Goal: Task Accomplishment & Management: Use online tool/utility

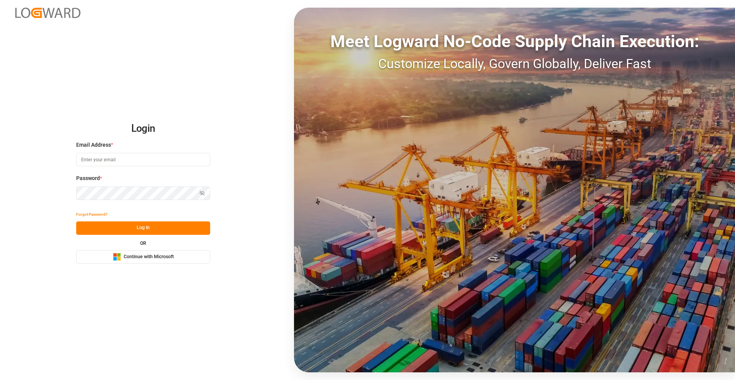
click at [158, 255] on span "Continue with Microsoft" at bounding box center [149, 256] width 50 height 7
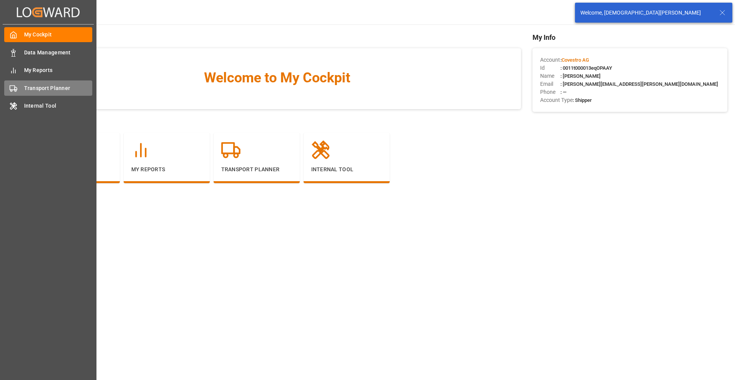
click at [44, 92] on div "Transport Planner Transport Planner" at bounding box center [48, 87] width 88 height 15
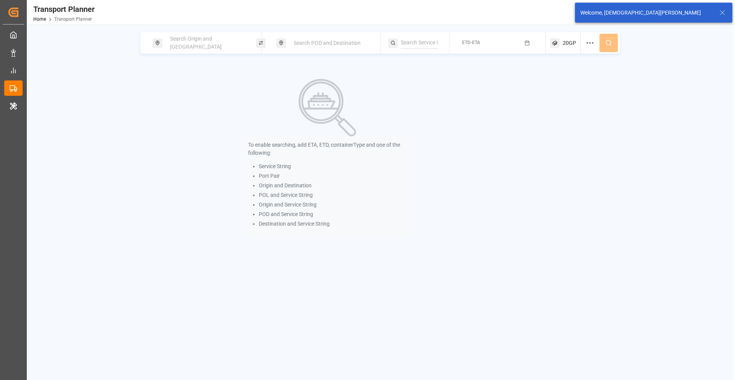
click at [201, 44] on span "Search Origin and [GEOGRAPHIC_DATA]" at bounding box center [196, 43] width 52 height 14
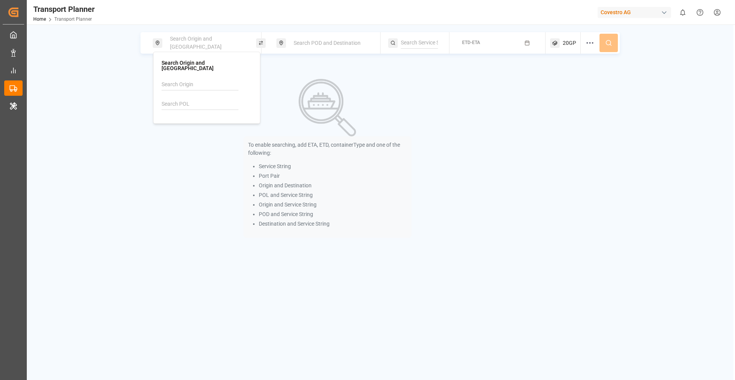
click at [192, 98] on input at bounding box center [199, 103] width 77 height 11
click at [197, 122] on b "DEHAM" at bounding box center [190, 125] width 18 height 6
type input "DEHAM"
click at [330, 43] on span "Search POD and Destination" at bounding box center [326, 43] width 67 height 6
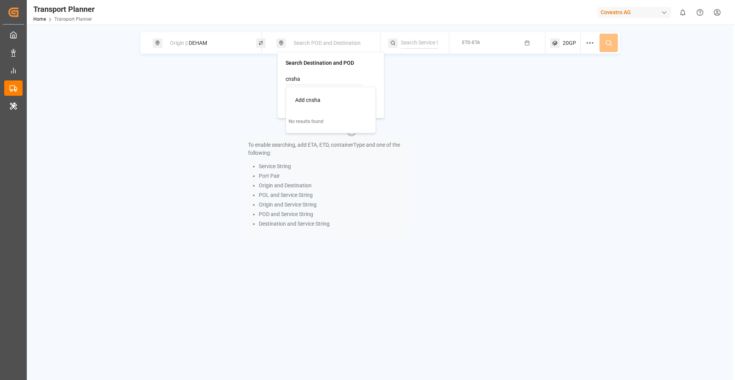
type input "cnsha"
click at [330, 70] on div "Search Destination and POD cnsha Add cnsha No results found" at bounding box center [330, 85] width 90 height 50
click at [304, 100] on input at bounding box center [323, 98] width 77 height 11
click at [302, 117] on img at bounding box center [299, 119] width 8 height 6
type input "CNSHA"
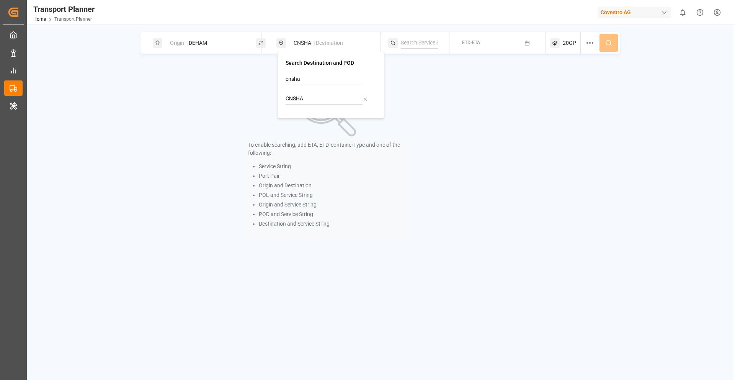
click at [499, 41] on button "ETD-ETA" at bounding box center [497, 43] width 87 height 15
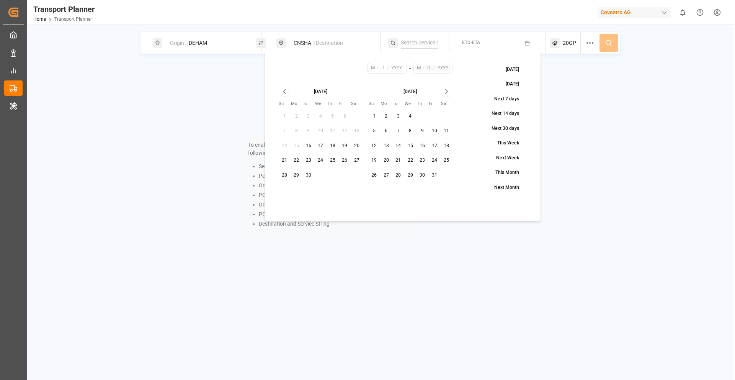
click at [373, 115] on button "1" at bounding box center [374, 116] width 12 height 12
type input "10"
type input "1"
type input "2025"
click at [437, 68] on input "text" at bounding box center [443, 68] width 16 height 7
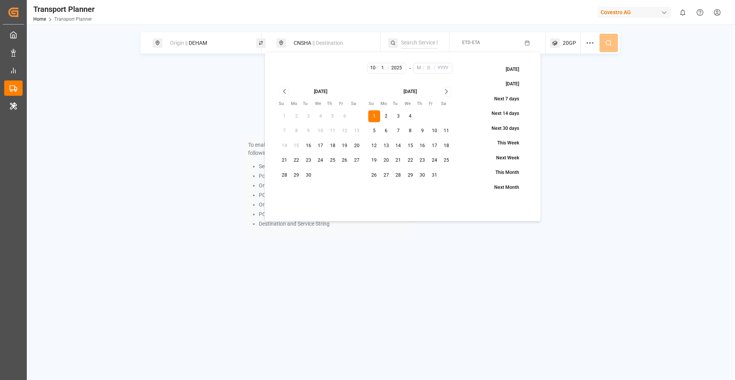
click at [445, 90] on icon "Go to next month" at bounding box center [446, 92] width 2 height 4
click at [319, 178] on button "31" at bounding box center [321, 175] width 12 height 12
type input "12"
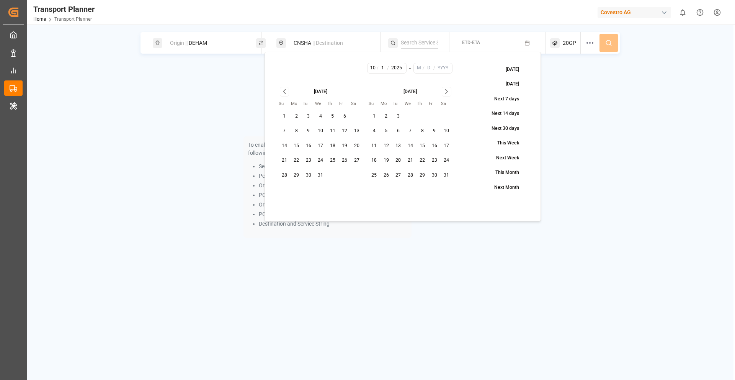
type input "31"
type input "2025"
click at [565, 41] on span "20GP" at bounding box center [568, 43] width 13 height 8
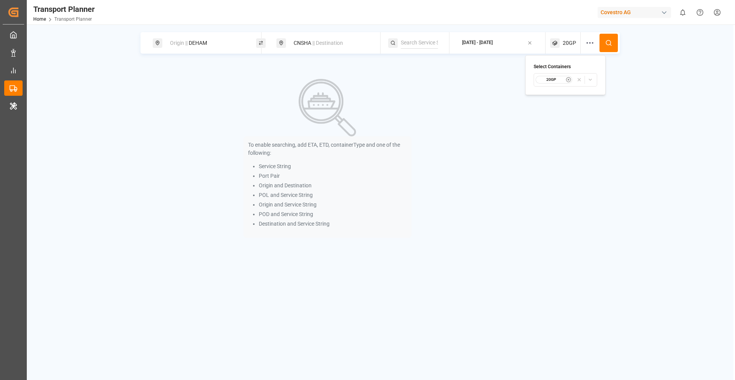
click at [589, 80] on icon "button" at bounding box center [589, 79] width 5 height 5
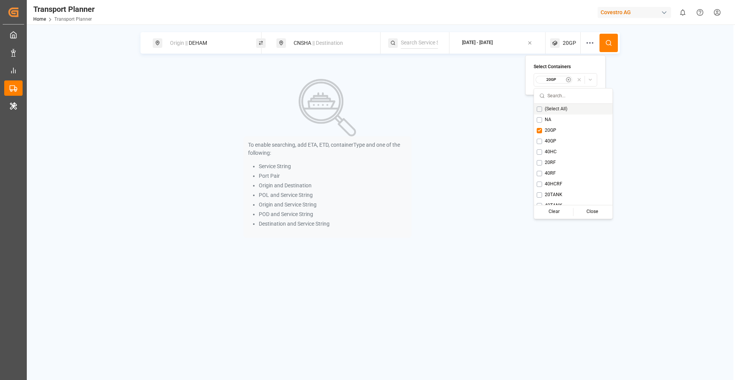
click at [543, 111] on div "(Select All)" at bounding box center [573, 109] width 78 height 11
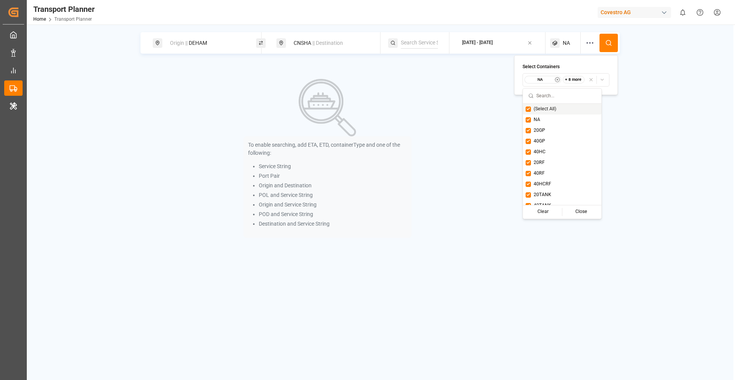
click at [606, 45] on icon at bounding box center [608, 42] width 7 height 7
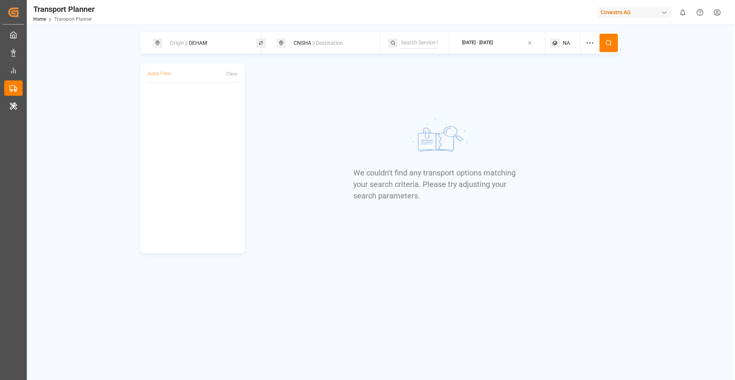
click at [606, 45] on icon at bounding box center [608, 42] width 7 height 7
click at [256, 42] on div at bounding box center [261, 43] width 10 height 10
click at [614, 39] on button at bounding box center [608, 43] width 18 height 18
click at [211, 45] on div "Origin || CNSHA" at bounding box center [206, 43] width 83 height 14
click at [261, 41] on icon at bounding box center [260, 42] width 5 height 7
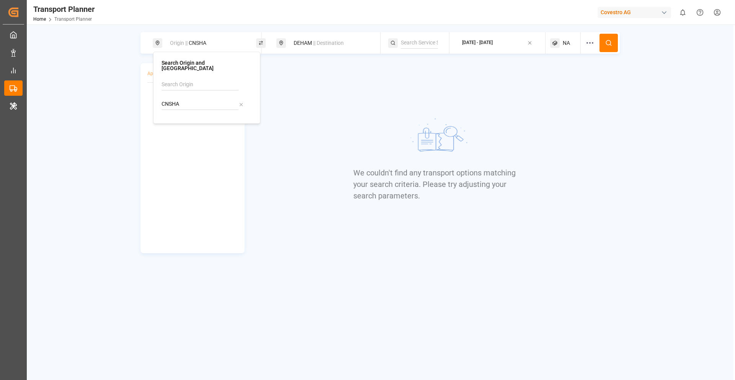
type input "DEHAM"
click at [298, 44] on div "CNSHA || Destination" at bounding box center [330, 43] width 83 height 14
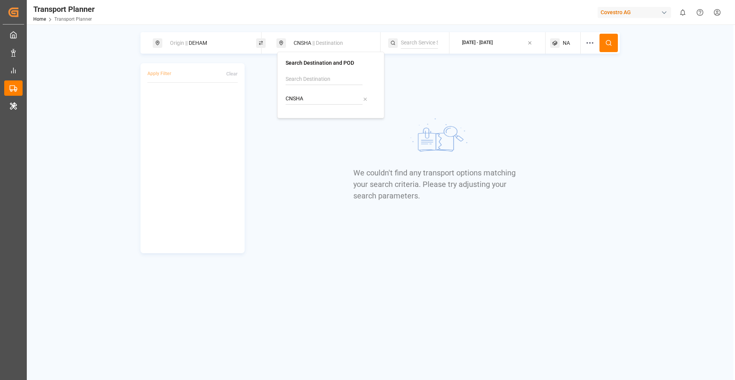
click at [311, 95] on input "CNSHA" at bounding box center [323, 98] width 77 height 11
type input "c"
click at [302, 122] on div "CNNBO" at bounding box center [309, 120] width 28 height 8
type input "CNNBO"
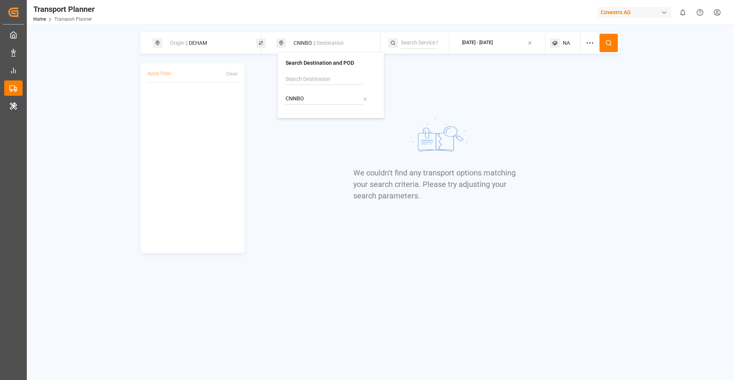
click at [607, 39] on icon at bounding box center [608, 42] width 7 height 7
click at [561, 42] on div "NA" at bounding box center [565, 42] width 31 height 21
click at [594, 79] on div "button" at bounding box center [596, 80] width 22 height 8
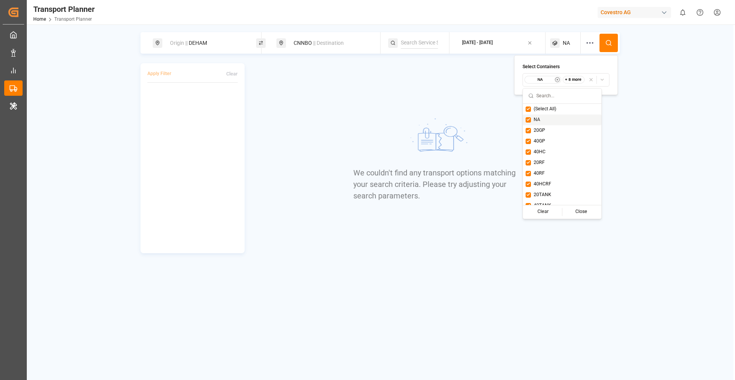
click at [528, 118] on button "Suggestions" at bounding box center [527, 119] width 5 height 5
click at [572, 214] on div "Close" at bounding box center [581, 211] width 38 height 11
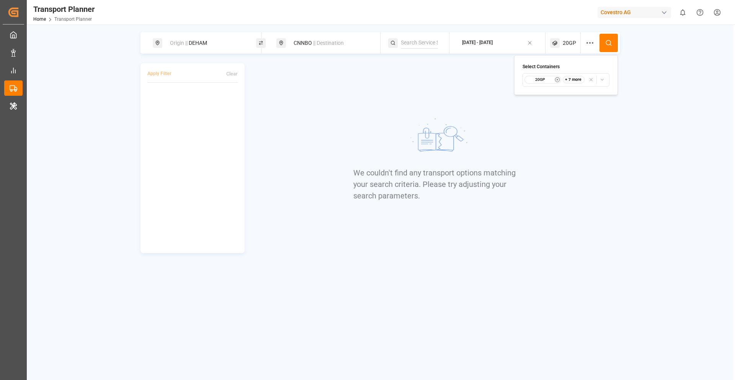
click at [610, 42] on icon at bounding box center [608, 42] width 7 height 7
click at [151, 102] on button "button" at bounding box center [149, 102] width 5 height 5
click at [261, 44] on icon at bounding box center [260, 44] width 3 height 0
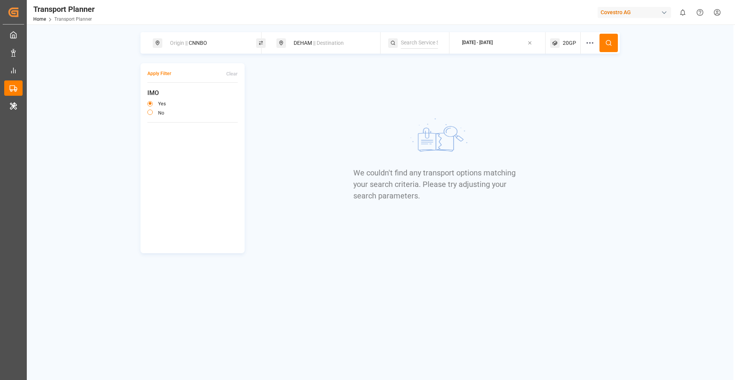
click at [194, 44] on div "Origin || CNNBO" at bounding box center [206, 43] width 83 height 14
click at [178, 98] on input "CNNBO" at bounding box center [199, 103] width 77 height 11
click at [186, 122] on b "CNSHA" at bounding box center [190, 125] width 18 height 6
type input "CNSHA"
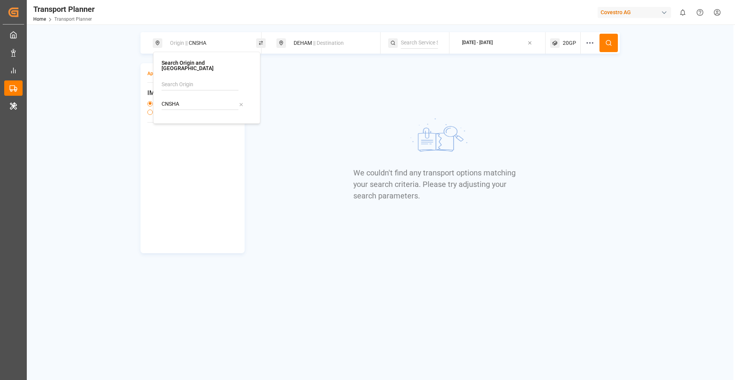
click at [305, 42] on div "DEHAM || Destination" at bounding box center [330, 43] width 83 height 14
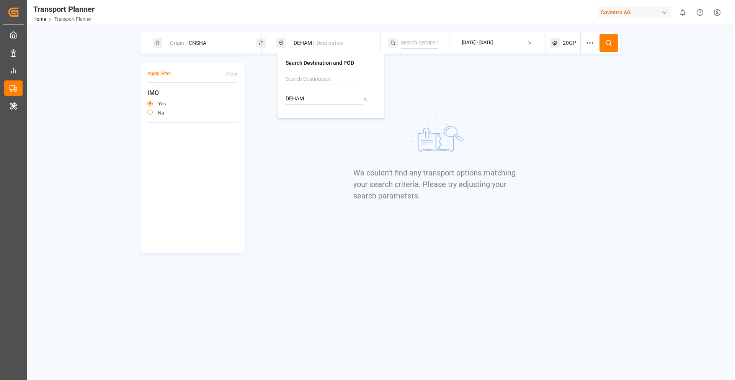
click at [308, 95] on input "DEHAM" at bounding box center [323, 98] width 77 height 11
click at [300, 97] on input "DEHAM" at bounding box center [323, 98] width 77 height 11
click at [611, 43] on icon at bounding box center [608, 42] width 7 height 7
click at [316, 42] on span "|| Destination" at bounding box center [328, 43] width 31 height 6
click at [295, 96] on input "DEHAM" at bounding box center [323, 98] width 77 height 11
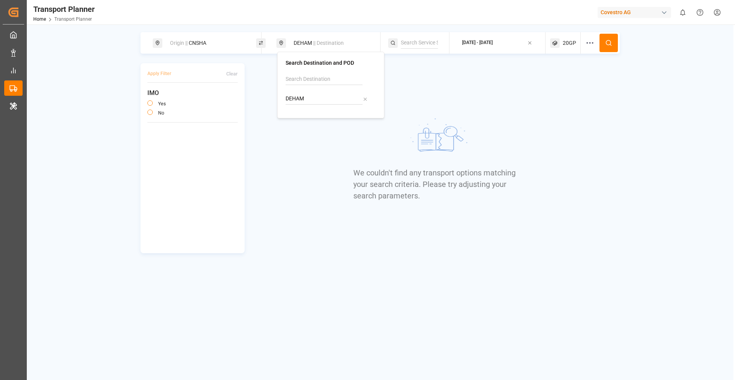
click at [295, 96] on input "DEHAM" at bounding box center [323, 98] width 77 height 11
click at [302, 119] on img at bounding box center [299, 119] width 8 height 6
type input "NLRTM"
click at [610, 44] on icon at bounding box center [608, 42] width 7 height 7
click at [262, 41] on icon at bounding box center [262, 42] width 1 height 2
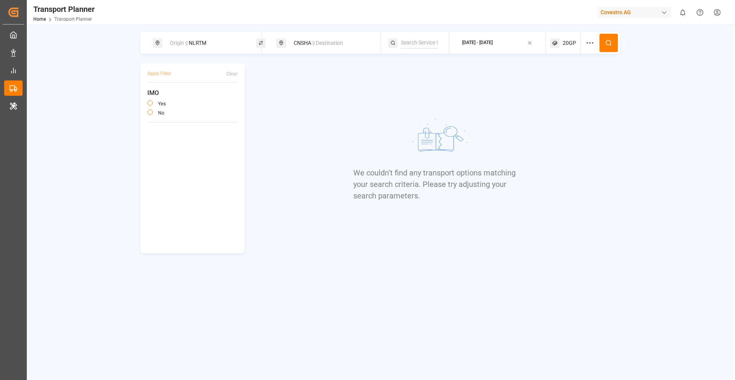
click at [609, 46] on icon at bounding box center [608, 42] width 7 height 7
click at [517, 42] on button "[DATE] - [DATE]" at bounding box center [497, 43] width 87 height 15
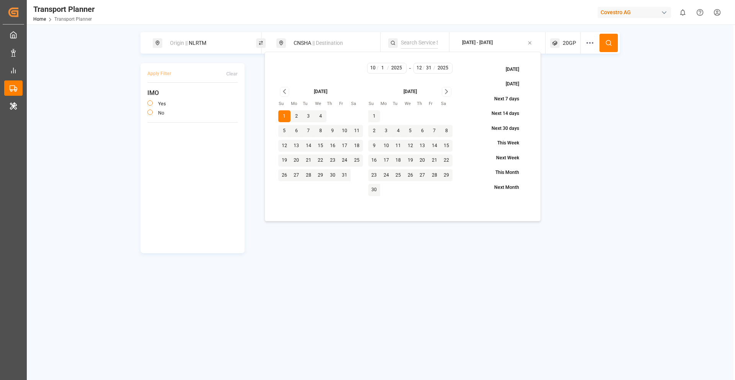
click at [447, 95] on icon "Go to next month" at bounding box center [446, 91] width 9 height 9
click at [377, 253] on div "We couldn't find any transport options matching your search criteria. Please tr…" at bounding box center [435, 158] width 165 height 190
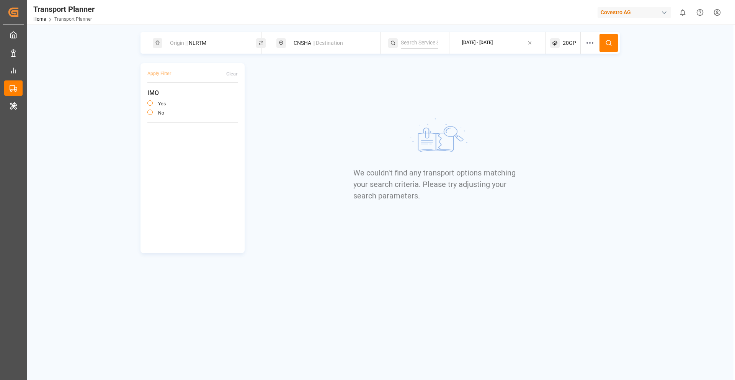
click at [606, 17] on div "Covestro AG" at bounding box center [633, 12] width 73 height 11
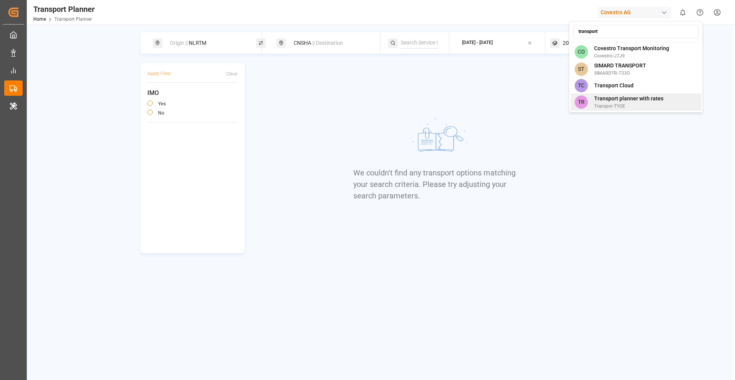
type input "transport"
click at [622, 104] on span "Transpor-TYOE" at bounding box center [628, 106] width 69 height 7
